Goal: Information Seeking & Learning: Learn about a topic

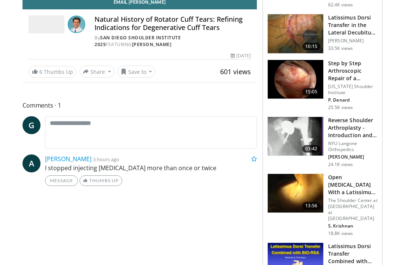
scroll to position [196, 0]
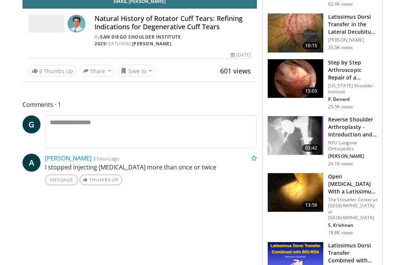
click at [309, 195] on img at bounding box center [296, 192] width 56 height 39
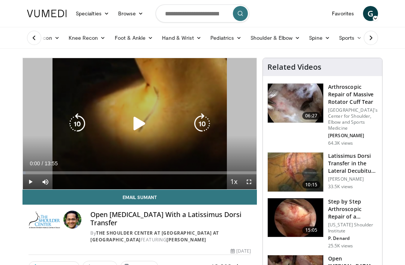
click at [142, 121] on icon "Video Player" at bounding box center [139, 123] width 21 height 21
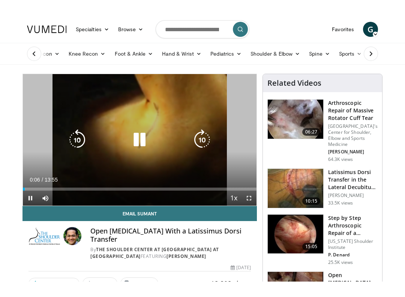
scroll to position [8, 0]
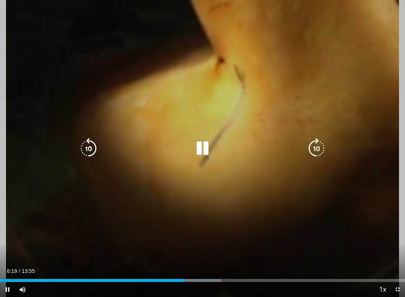
click at [202, 148] on icon "Video Player" at bounding box center [202, 148] width 21 height 21
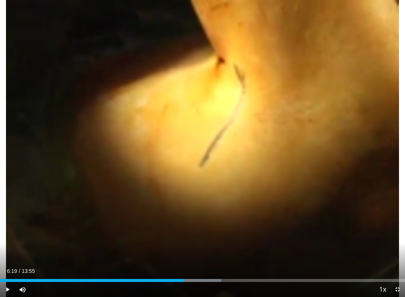
click at [209, 143] on icon "Video Player" at bounding box center [202, 148] width 21 height 21
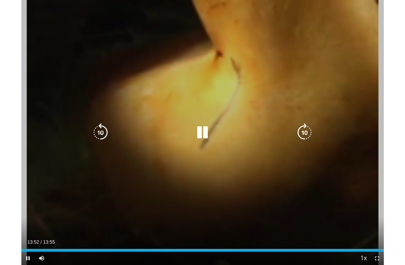
scroll to position [0, 0]
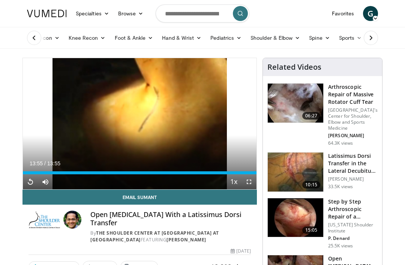
click at [314, 168] on img at bounding box center [296, 172] width 56 height 39
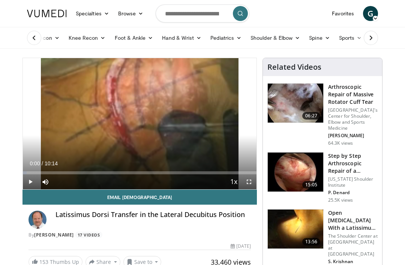
click at [34, 180] on span "Video Player" at bounding box center [30, 182] width 15 height 15
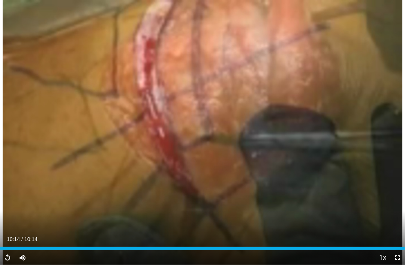
scroll to position [330, 0]
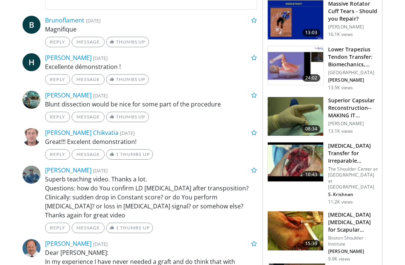
click at [310, 169] on img at bounding box center [296, 162] width 56 height 39
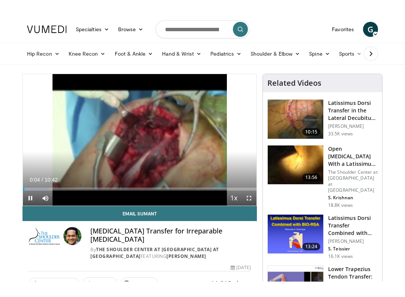
scroll to position [8, 0]
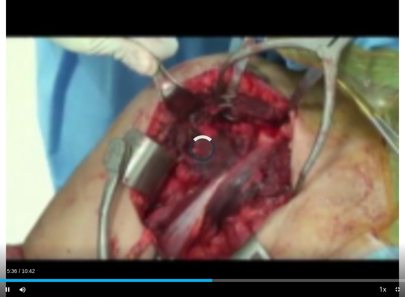
click at [213, 265] on div "Loaded : 51.40%" at bounding box center [202, 280] width 405 height 3
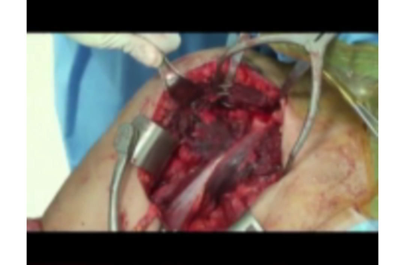
scroll to position [285, 0]
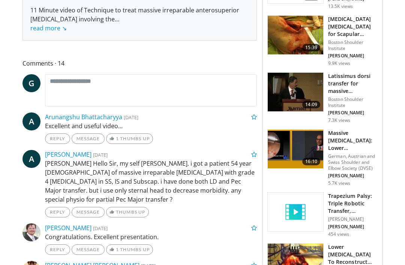
click at [319, 104] on img at bounding box center [296, 92] width 56 height 39
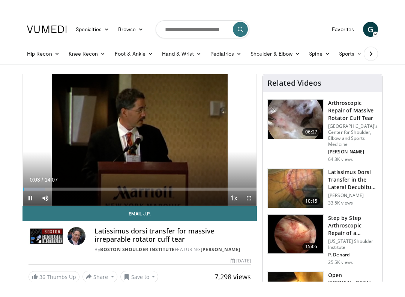
scroll to position [8, 0]
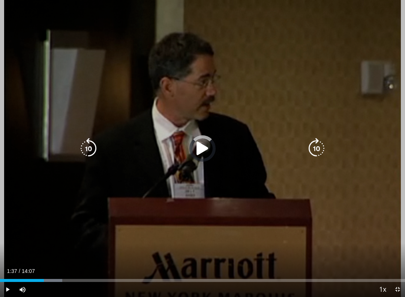
click at [47, 265] on div "Progress Bar" at bounding box center [38, 280] width 47 height 3
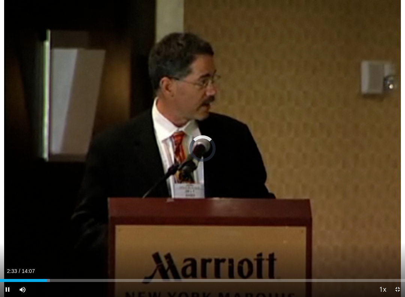
click at [74, 265] on div "Loaded : 12.36%" at bounding box center [202, 280] width 405 height 3
click at [83, 265] on div "Current Time 2:33 / Duration 14:07" at bounding box center [202, 270] width 405 height 7
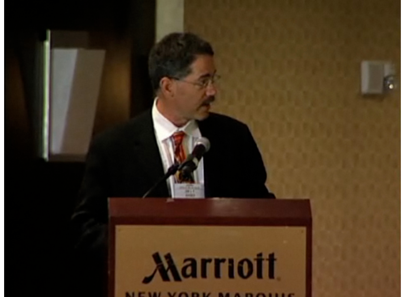
click at [82, 265] on div "Loaded : 18.88%" at bounding box center [202, 295] width 405 height 3
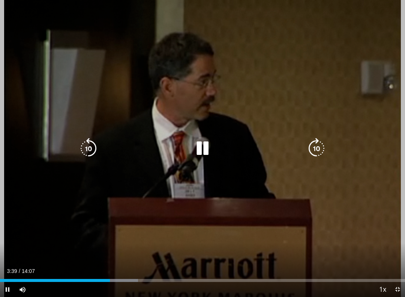
click at [116, 265] on div "Progress Bar" at bounding box center [115, 280] width 46 height 3
click at [111, 265] on div "Loaded : 30.68%" at bounding box center [202, 277] width 405 height 7
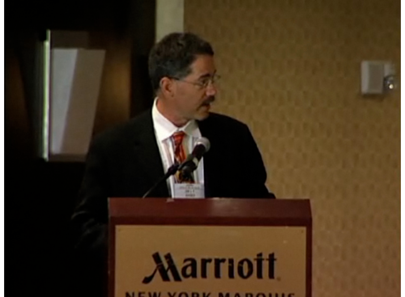
click at [102, 265] on div "Current Time 2:52 / Duration 14:07" at bounding box center [202, 285] width 405 height 7
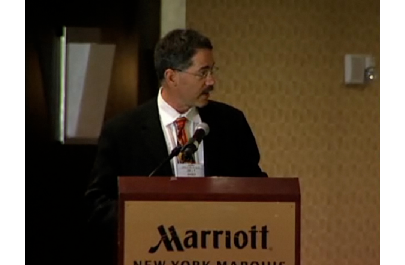
scroll to position [488, 0]
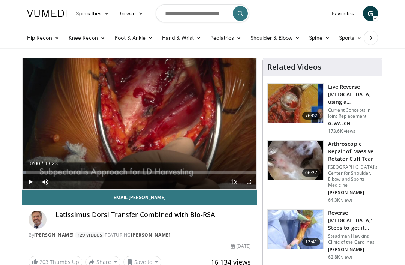
click at [301, 104] on img at bounding box center [296, 103] width 56 height 39
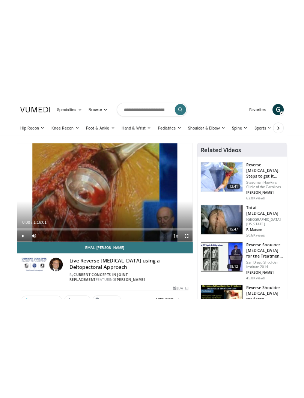
scroll to position [8, 0]
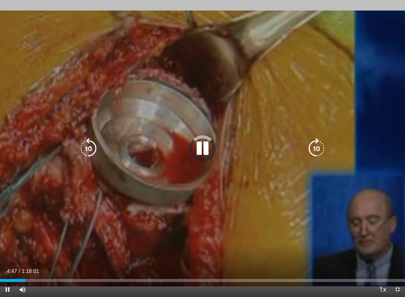
click at [11, 265] on div "Progress Bar" at bounding box center [13, 280] width 26 height 3
click at [49, 265] on div "Loaded : 14.00%" at bounding box center [28, 280] width 57 height 3
click at [53, 265] on div "Loaded : 13.78%" at bounding box center [202, 277] width 405 height 7
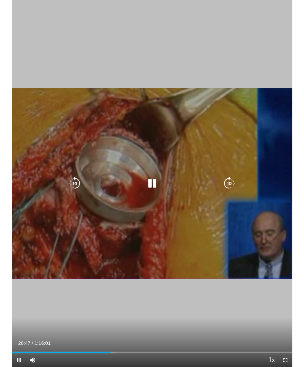
scroll to position [16, 0]
